Goal: Task Accomplishment & Management: Use online tool/utility

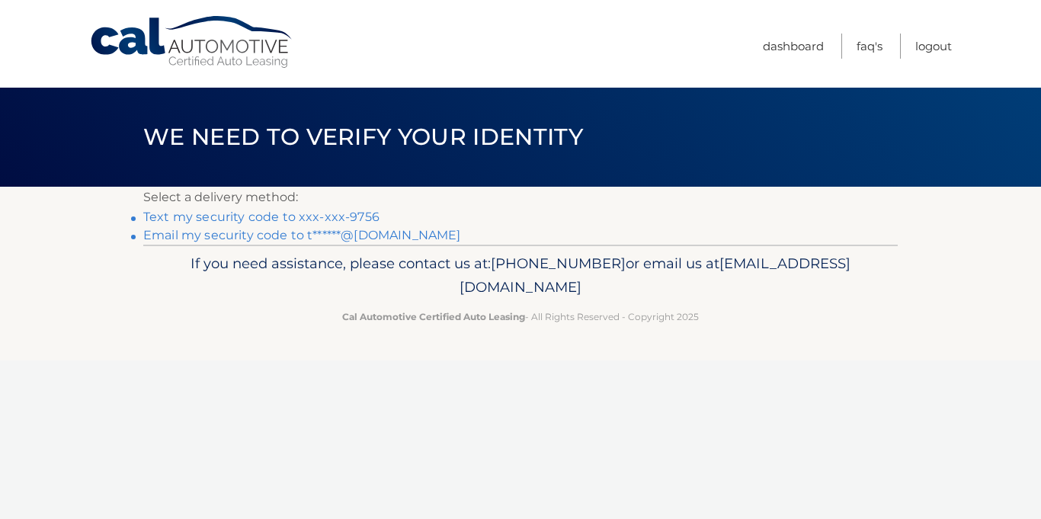
click at [268, 219] on link "Text my security code to xxx-xxx-9756" at bounding box center [261, 217] width 236 height 14
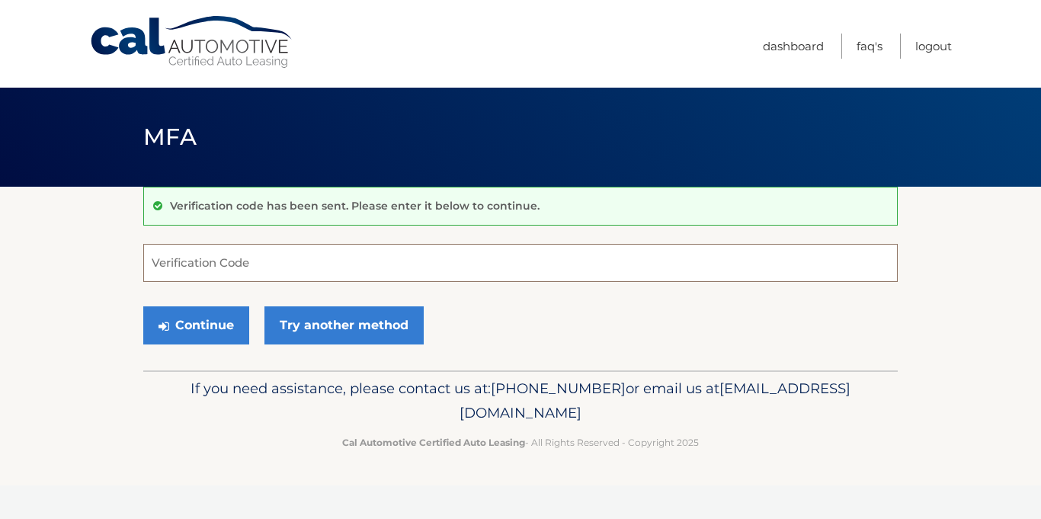
click at [246, 266] on input "Verification Code" at bounding box center [520, 263] width 754 height 38
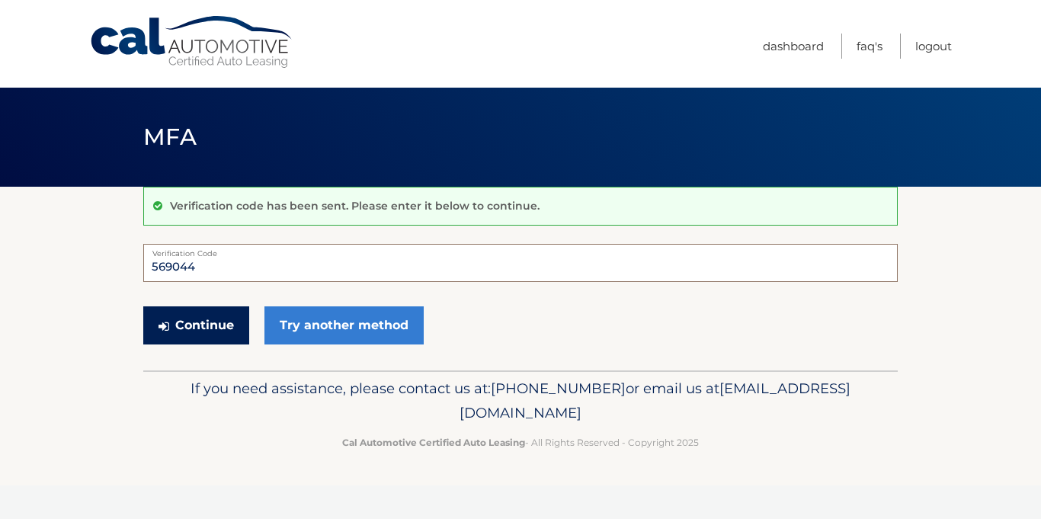
type input "569044"
click at [211, 333] on button "Continue" at bounding box center [196, 325] width 106 height 38
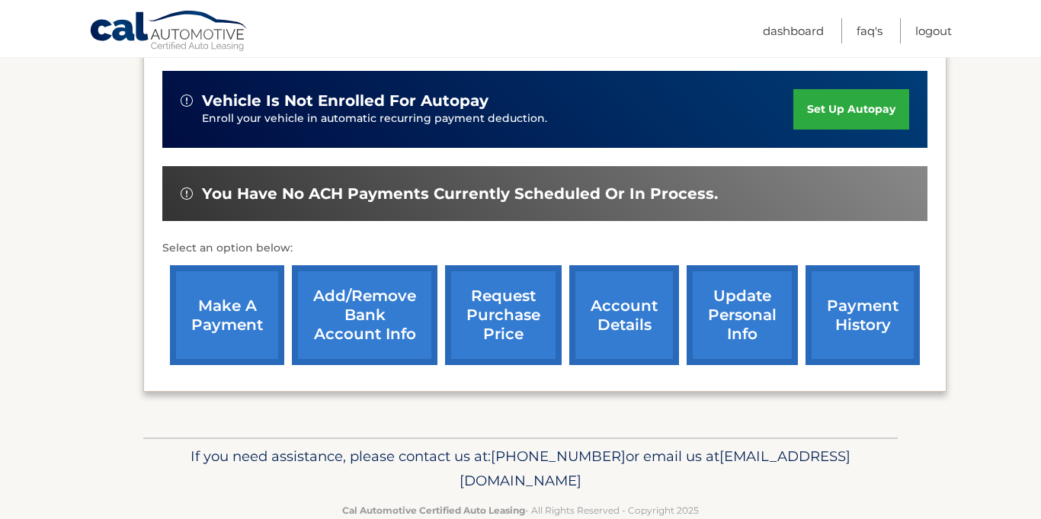
scroll to position [391, 0]
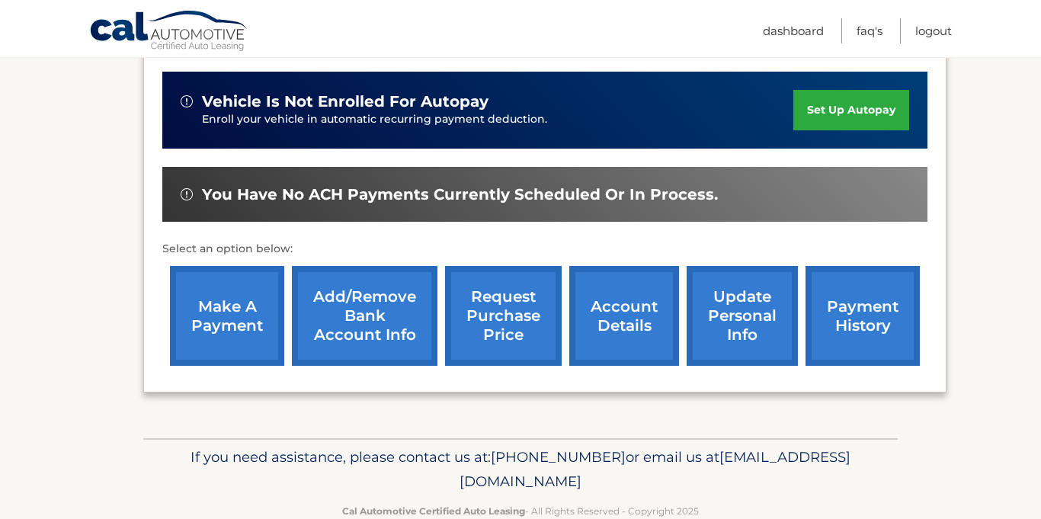
click at [213, 305] on link "make a payment" at bounding box center [227, 316] width 114 height 100
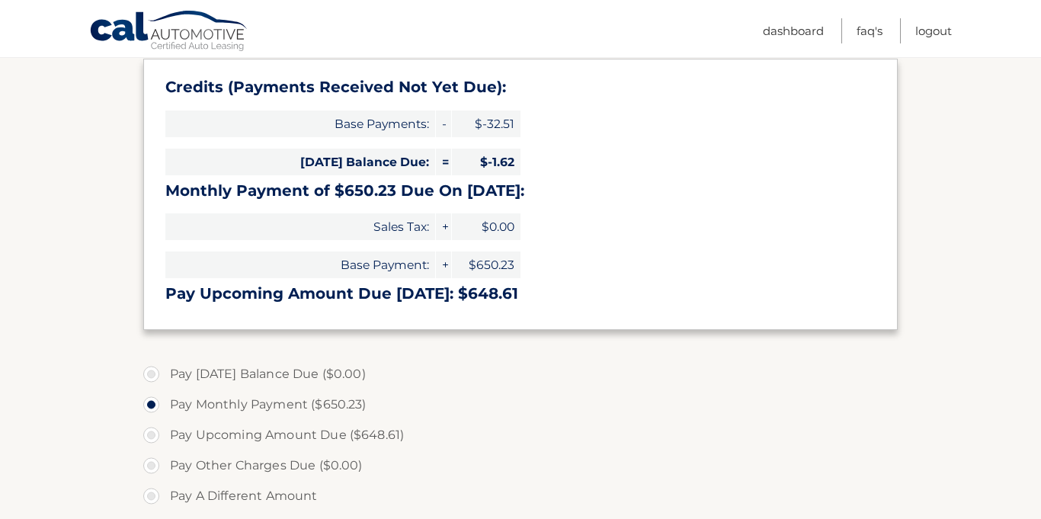
scroll to position [235, 0]
